Goal: Task Accomplishment & Management: Use online tool/utility

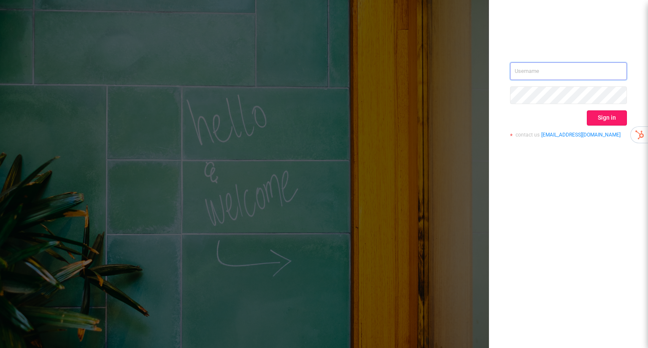
type input "[EMAIL_ADDRESS][DOMAIN_NAME]"
click at [602, 118] on button "Sign in" at bounding box center [607, 117] width 40 height 15
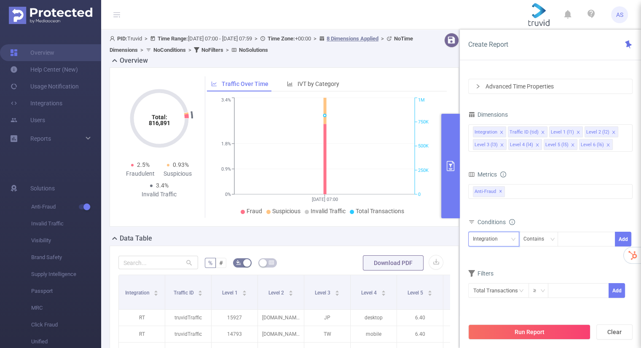
click at [494, 243] on div "Integration" at bounding box center [488, 239] width 31 height 14
click at [536, 252] on div "Integration Contains Add" at bounding box center [551, 242] width 164 height 24
click at [496, 237] on div "Integration" at bounding box center [488, 240] width 31 height 14
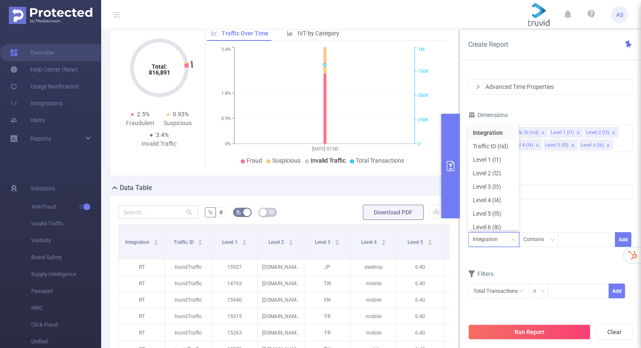
scroll to position [51, 0]
click at [494, 172] on li "Level 2 (l2)" at bounding box center [493, 173] width 51 height 13
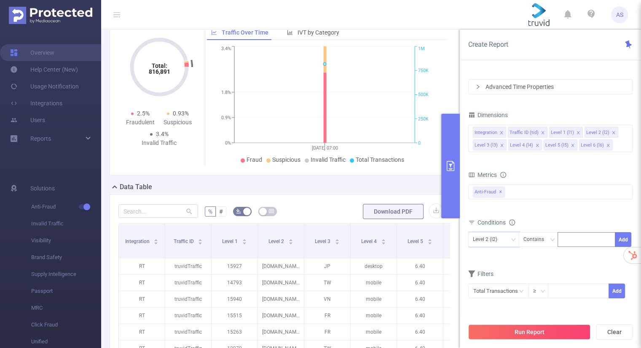
click at [582, 242] on div at bounding box center [587, 240] width 48 height 14
click at [582, 242] on div "plcmt=2 + 2 ..." at bounding box center [587, 240] width 48 height 14
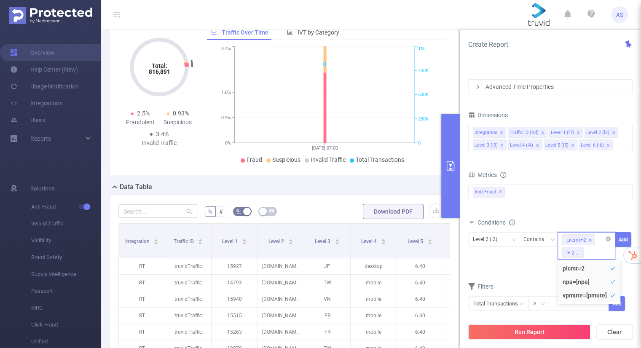
click at [590, 240] on icon "icon: close" at bounding box center [590, 240] width 4 height 4
click at [593, 240] on icon "icon: close" at bounding box center [594, 240] width 4 height 4
click at [604, 240] on icon "icon: close" at bounding box center [606, 240] width 4 height 4
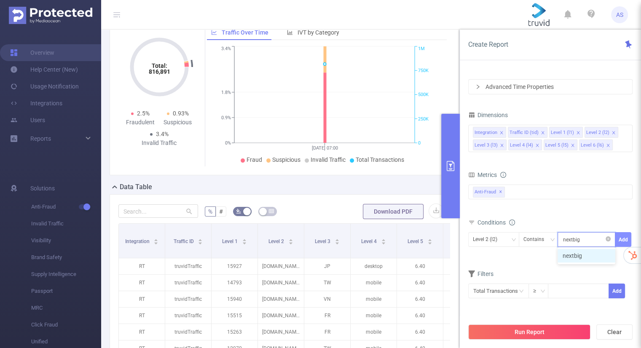
type input "nextbig"
click at [626, 238] on button "Add" at bounding box center [623, 239] width 16 height 15
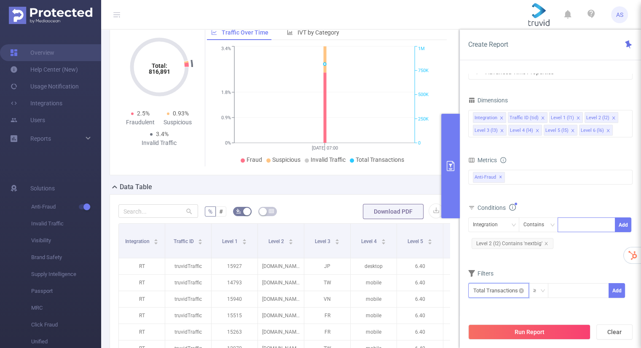
click at [502, 292] on input "text" at bounding box center [499, 290] width 61 height 15
click at [529, 330] on button "Run Report" at bounding box center [530, 332] width 122 height 15
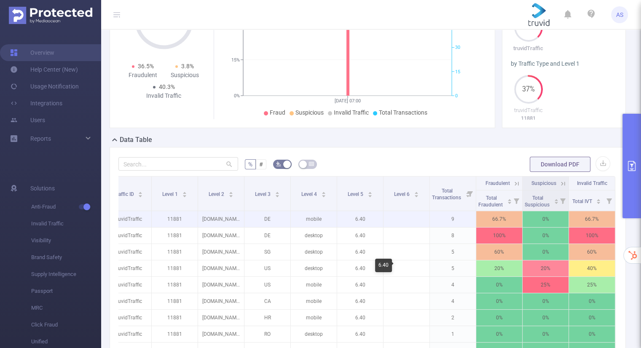
scroll to position [0, 64]
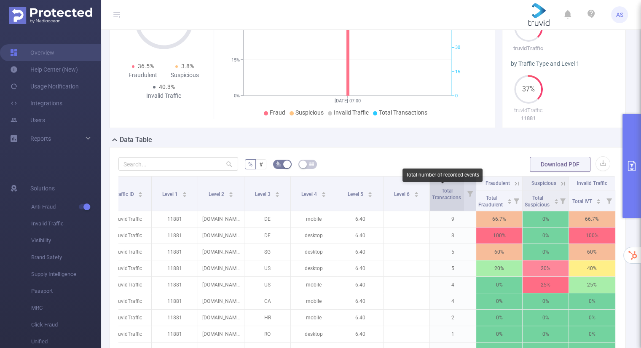
click at [437, 199] on span "Total Transactions" at bounding box center [447, 194] width 30 height 13
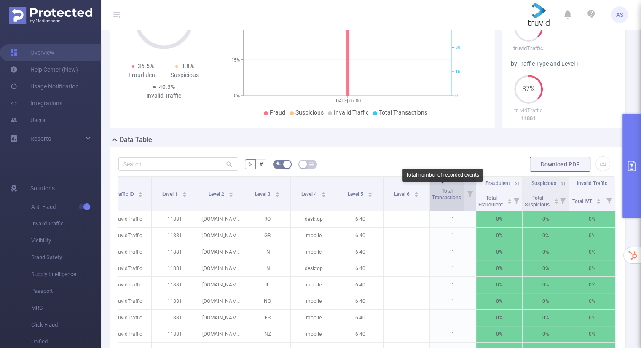
click at [437, 199] on span "Total Transactions" at bounding box center [447, 194] width 30 height 13
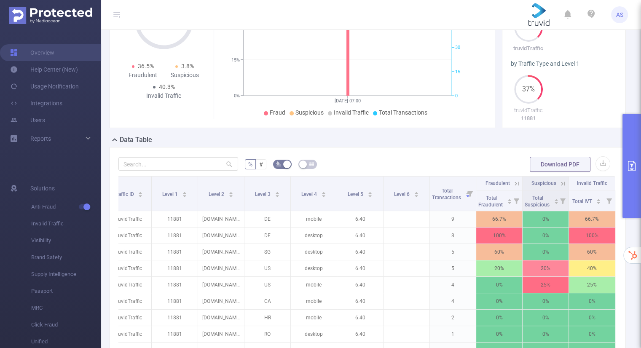
click at [632, 194] on button "primary" at bounding box center [632, 166] width 19 height 105
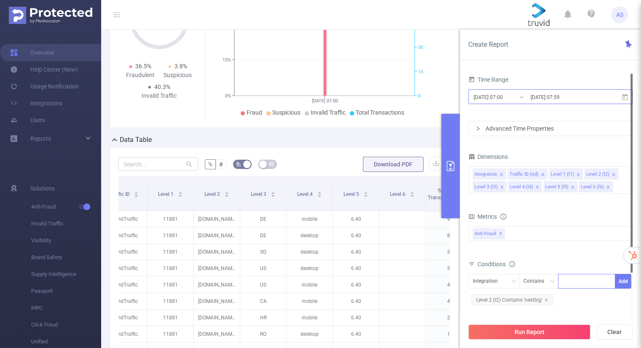
click at [494, 93] on input "[DATE] 07:00" at bounding box center [507, 97] width 68 height 11
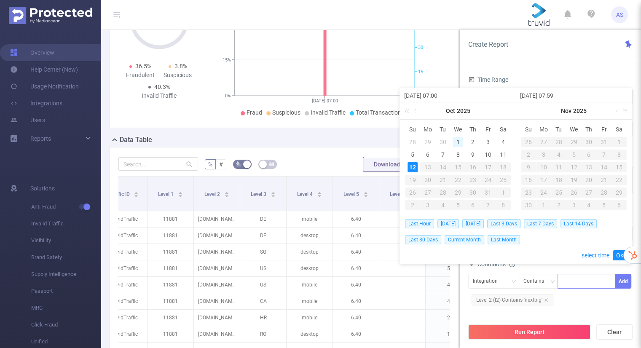
click at [461, 143] on div "1" at bounding box center [458, 142] width 10 height 10
click at [413, 169] on div "12" at bounding box center [413, 167] width 10 height 10
type input "[DATE] 07:00"
click at [619, 254] on link "Ok" at bounding box center [620, 255] width 14 height 10
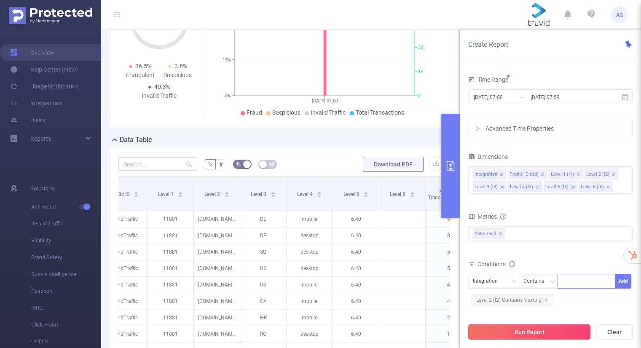
click at [529, 333] on button "Run Report" at bounding box center [530, 332] width 122 height 15
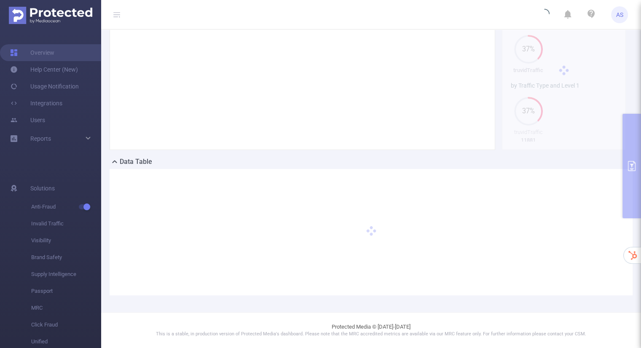
scroll to position [76, 0]
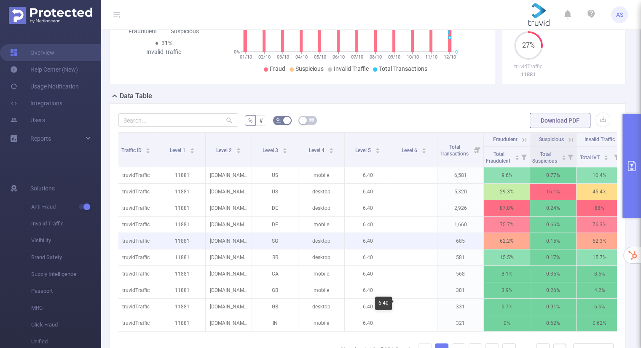
scroll to position [0, 52]
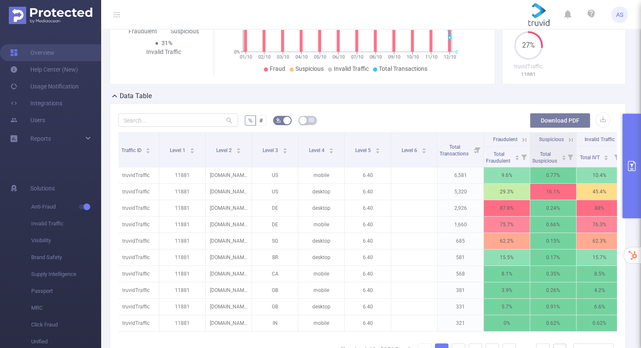
click at [537, 113] on button "Download PDF" at bounding box center [560, 120] width 61 height 15
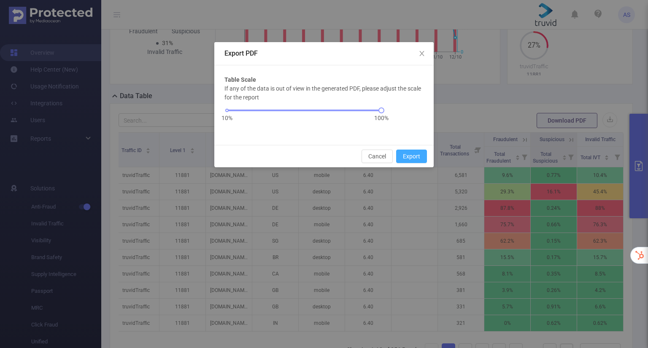
click at [405, 156] on button "Export" at bounding box center [411, 156] width 31 height 13
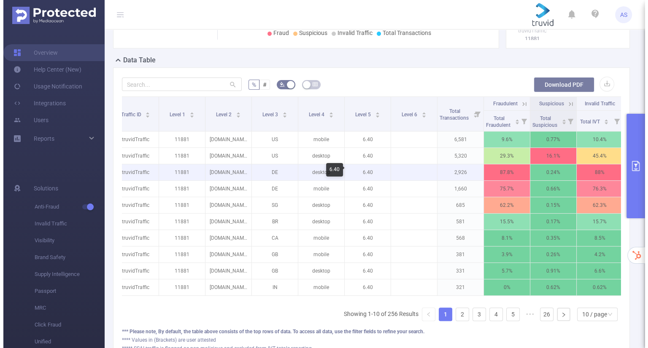
scroll to position [0, 66]
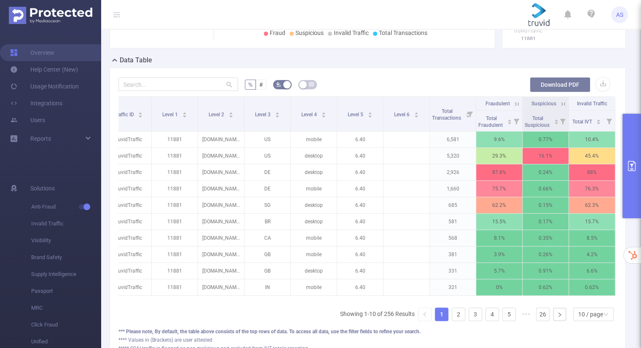
click at [547, 85] on button "Download PDF" at bounding box center [560, 84] width 61 height 15
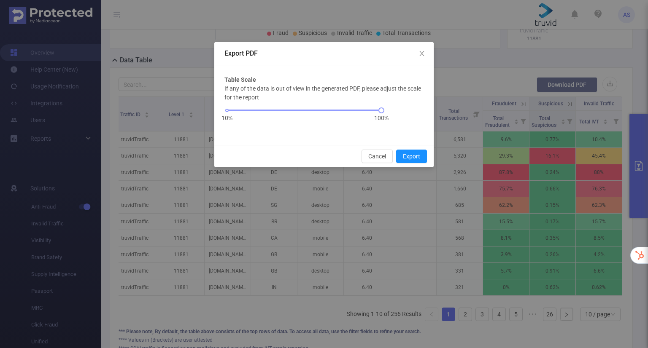
scroll to position [0, 59]
click at [401, 156] on button "Export" at bounding box center [411, 156] width 31 height 13
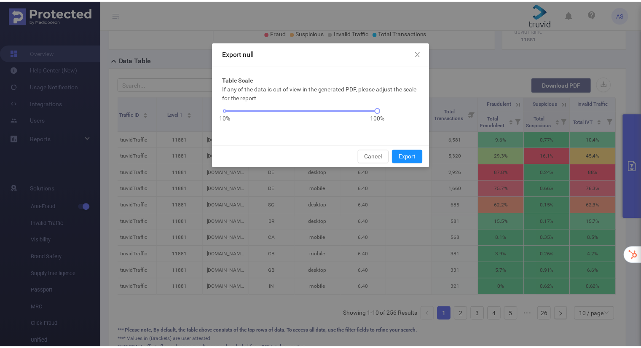
scroll to position [223, 0]
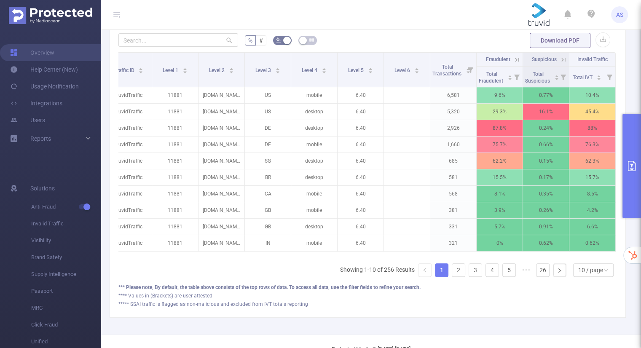
click at [136, 277] on div "Integration Traffic ID Level 1 Level 2 Level 3 Level 4 Level 5 Level 6 Total Tr…" at bounding box center [367, 168] width 499 height 232
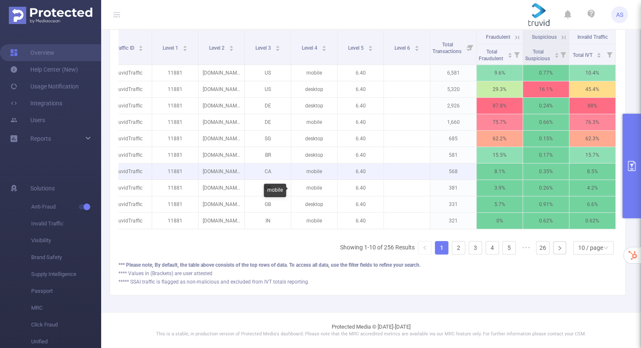
scroll to position [248, 0]
